Goal: Task Accomplishment & Management: Complete application form

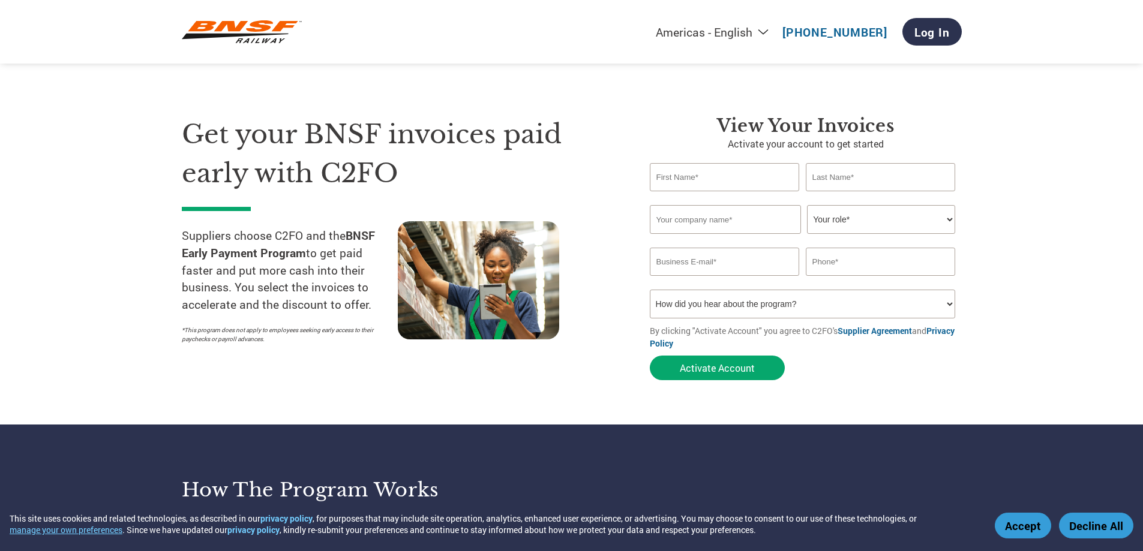
click at [712, 181] on input "text" at bounding box center [725, 177] width 150 height 28
type input "[PERSON_NAME]"
type input "[PERSON_NAME] Electronics"
type input "[EMAIL_ADDRESS][DOMAIN_NAME]"
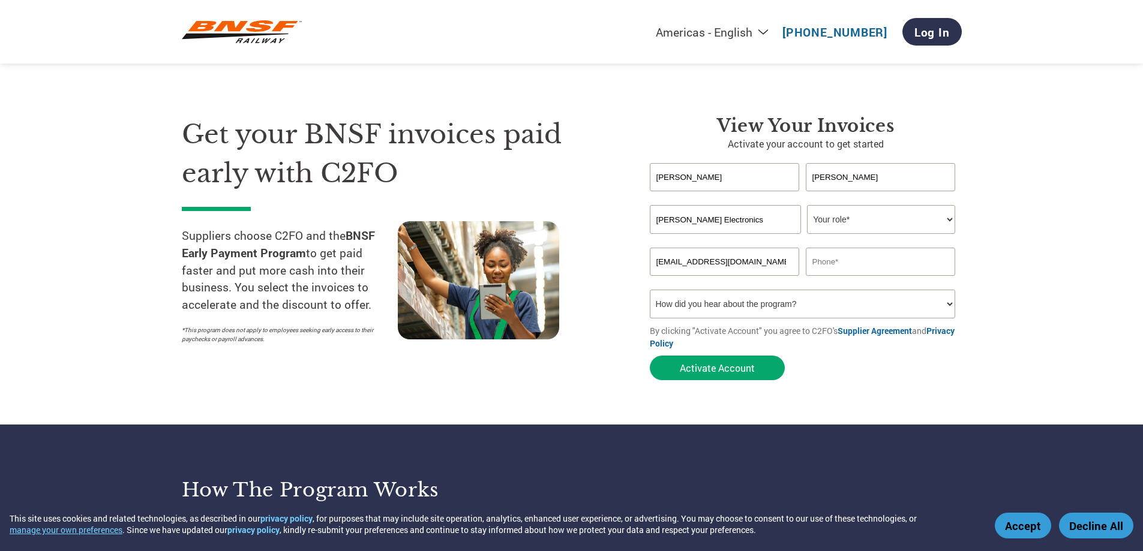
type input "2147603909"
click at [710, 368] on button "Activate Account" at bounding box center [717, 368] width 135 height 25
click at [949, 218] on select "Your role* CFO Controller Credit Manager Finance Director Treasurer CEO Preside…" at bounding box center [881, 219] width 148 height 29
select select "PRESIDENT"
click at [807, 205] on select "Your role* CFO Controller Credit Manager Finance Director Treasurer CEO Preside…" at bounding box center [881, 219] width 148 height 29
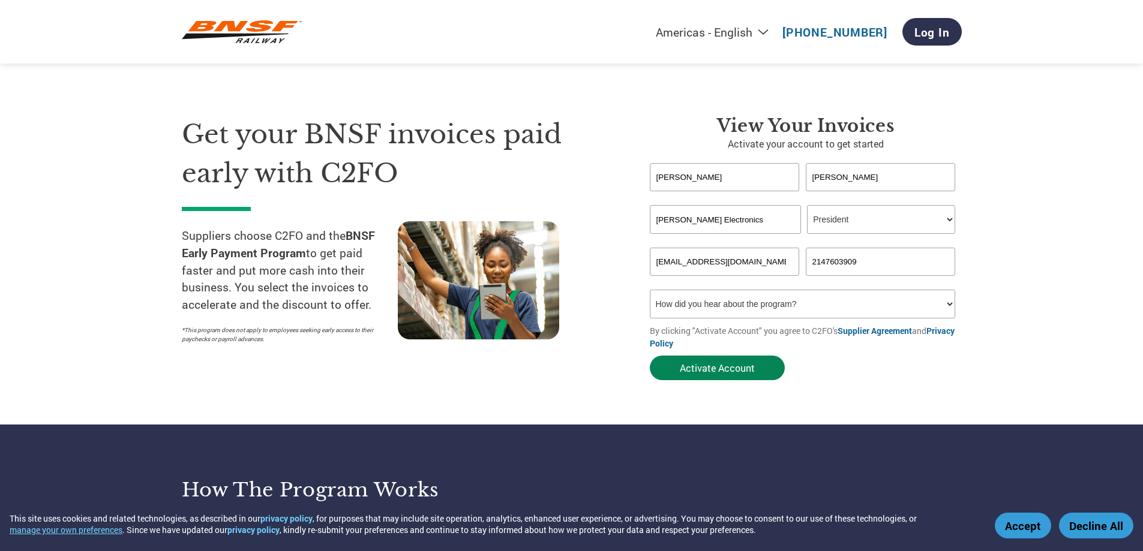
click at [747, 364] on button "Activate Account" at bounding box center [717, 368] width 135 height 25
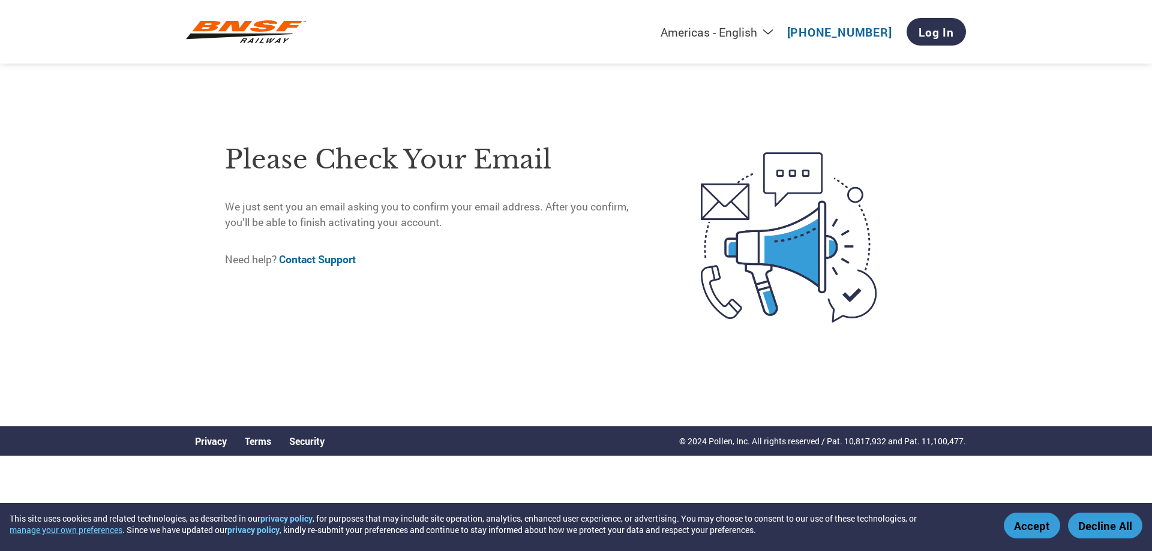
click at [326, 261] on link "Contact Support" at bounding box center [317, 260] width 77 height 14
click at [400, 84] on div "Please check your email We just sent you an email asking you to confirm your em…" at bounding box center [576, 237] width 780 height 379
click at [924, 34] on link "Log In" at bounding box center [935, 32] width 59 height 28
